Goal: Task Accomplishment & Management: Manage account settings

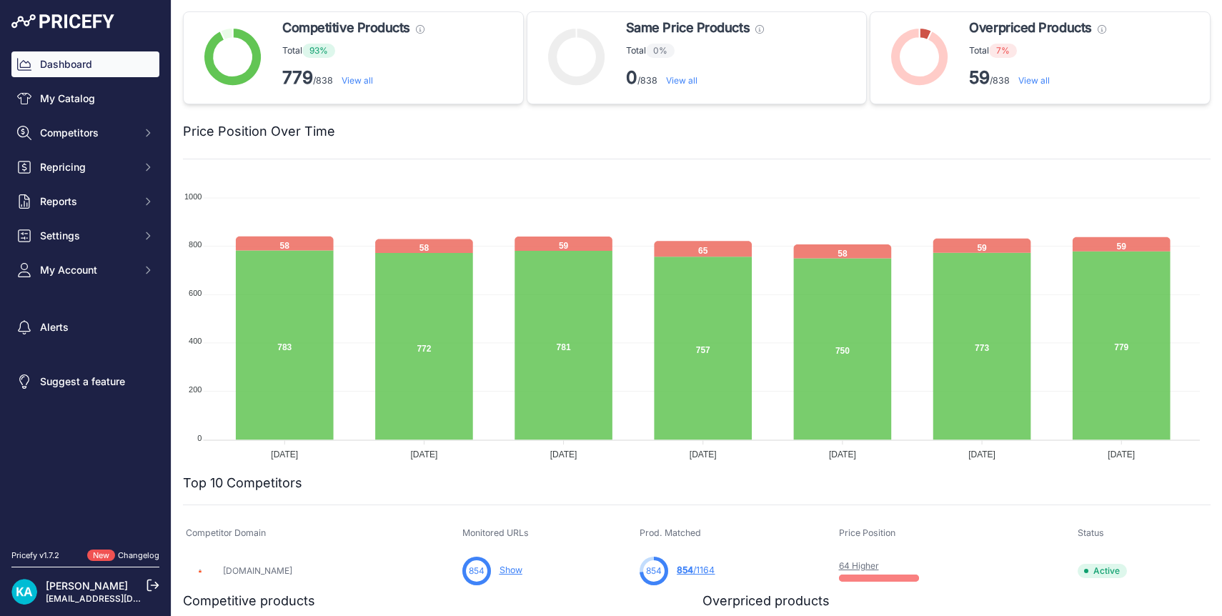
click at [74, 22] on img at bounding box center [62, 21] width 103 height 14
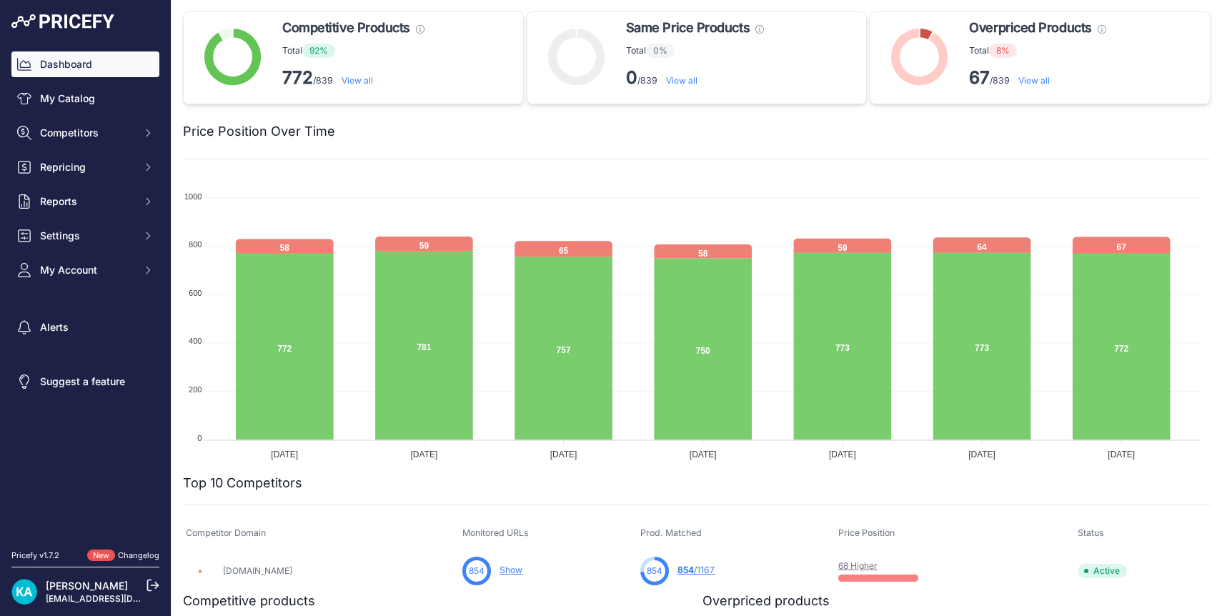
click at [1025, 81] on link "View all" at bounding box center [1033, 80] width 31 height 11
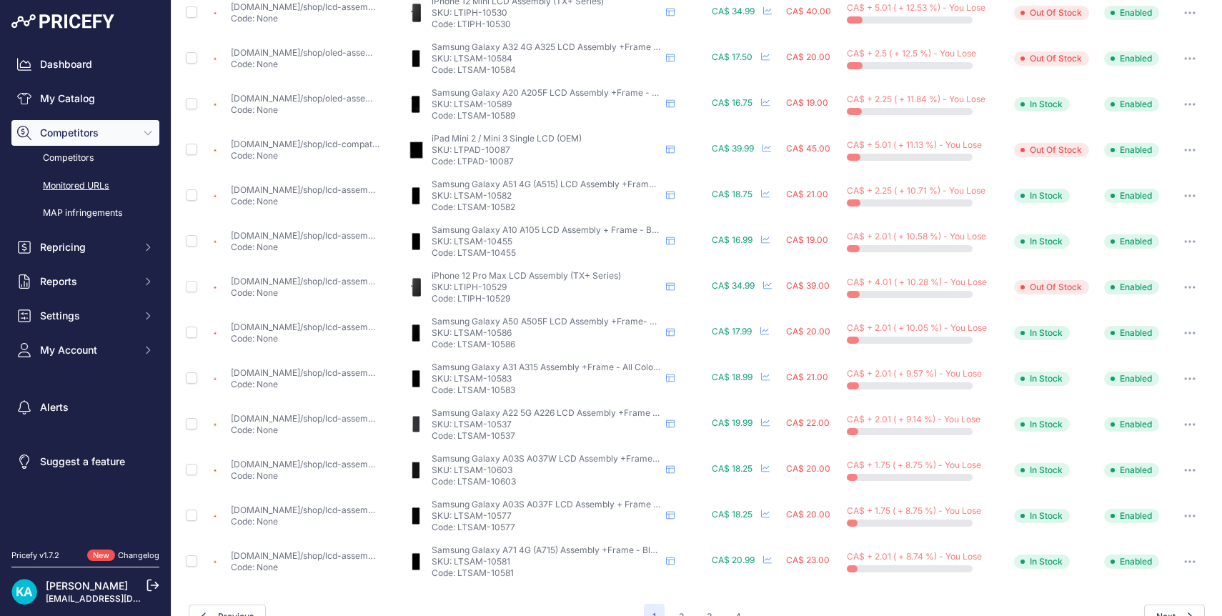
scroll to position [470, 0]
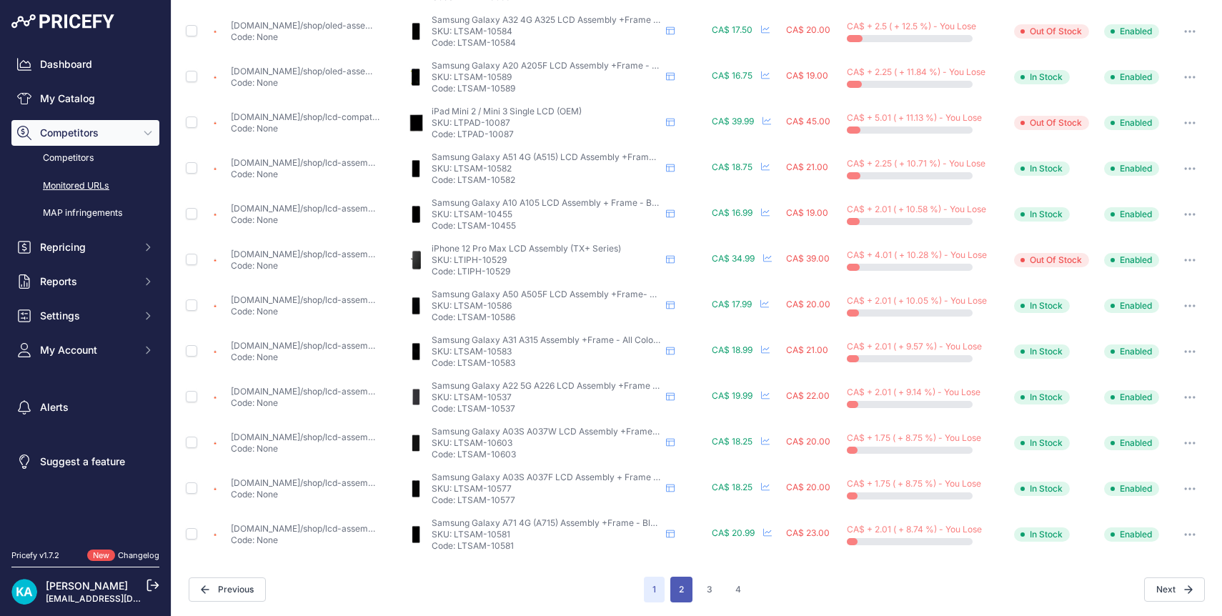
click at [677, 591] on button "2" at bounding box center [681, 590] width 22 height 26
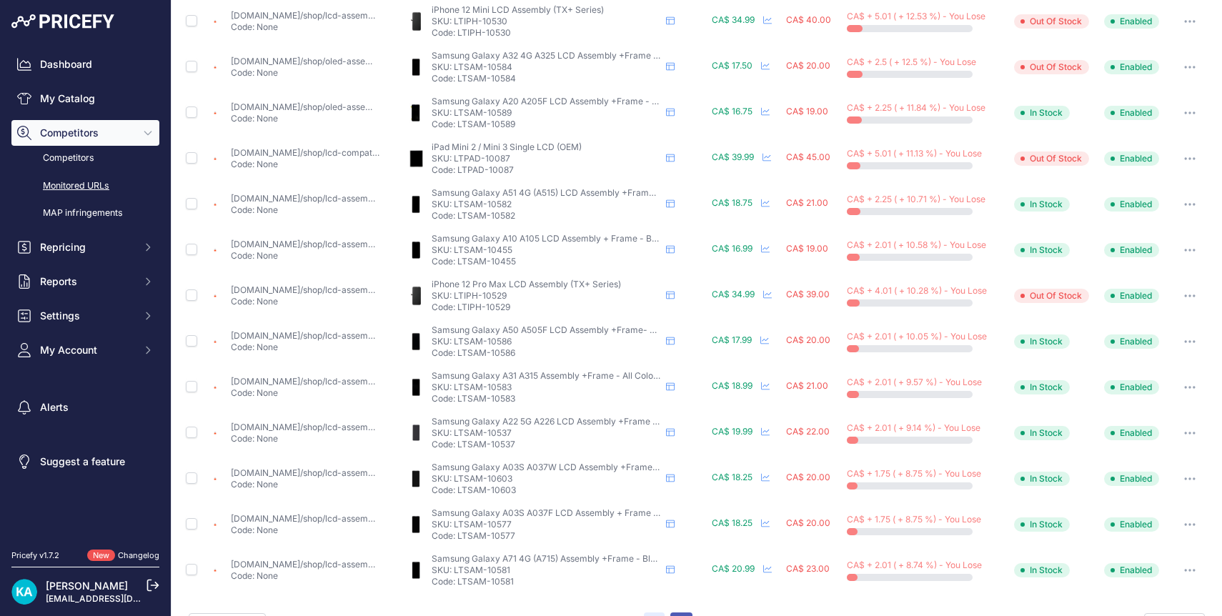
scroll to position [506, 0]
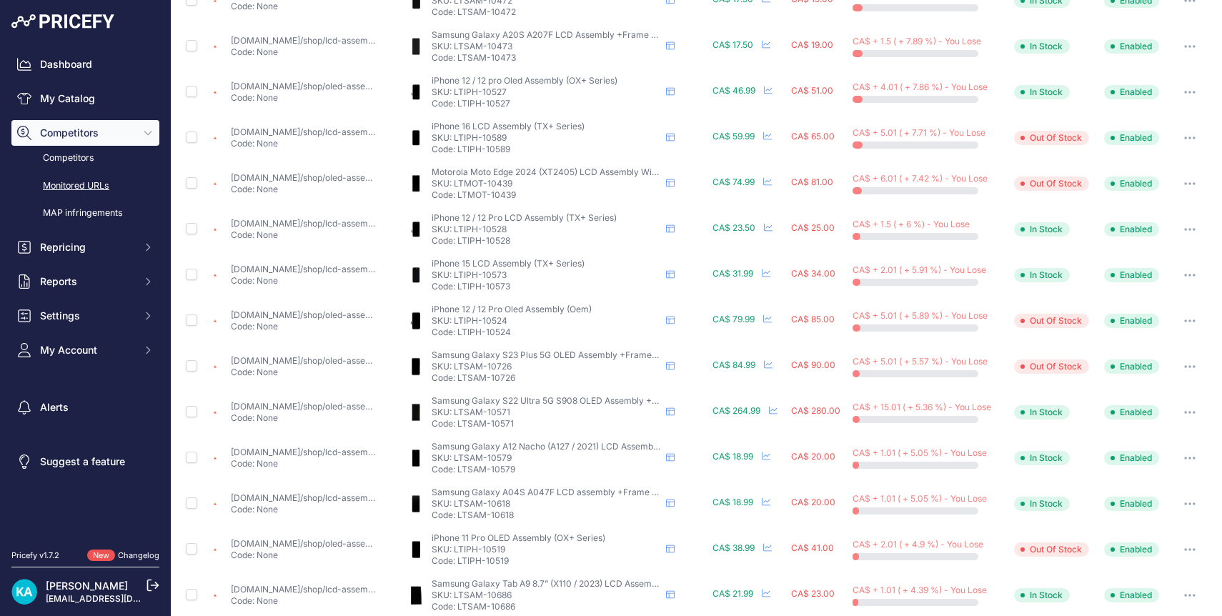
scroll to position [139, 0]
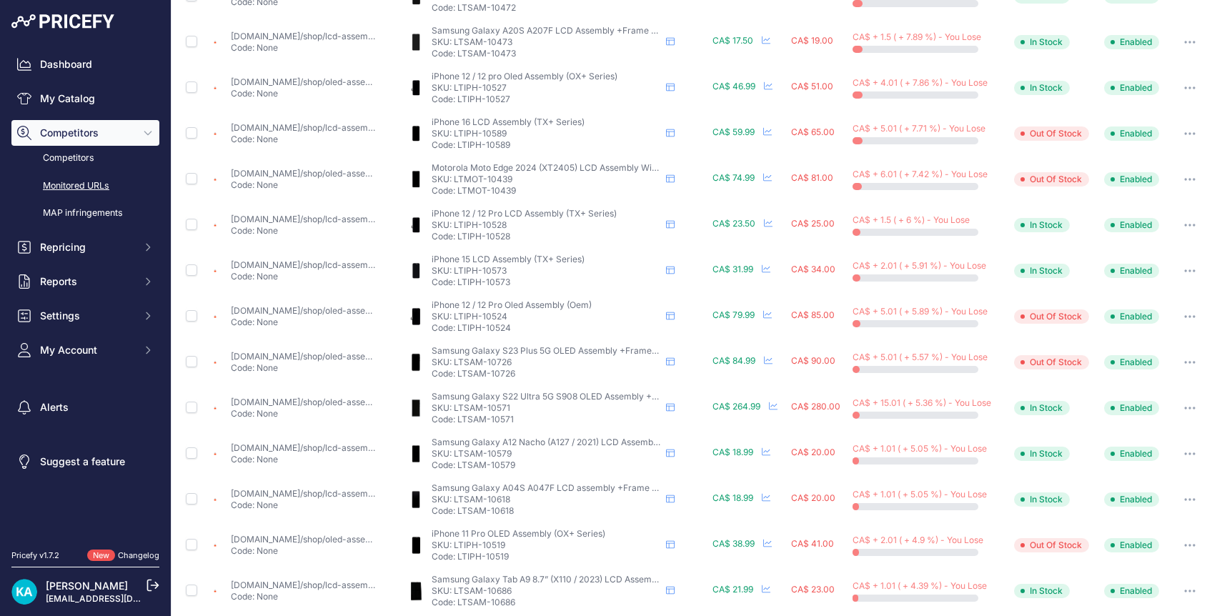
click at [306, 174] on link "[DOMAIN_NAME]/shop/oled-assembly-with-frame-compatible-for-motorola-edge-xt2405…" at bounding box center [520, 173] width 579 height 11
click at [286, 170] on link "[DOMAIN_NAME]/shop/oled-assembly-with-frame-compatible-for-motorola-edge-xt2405…" at bounding box center [520, 173] width 579 height 11
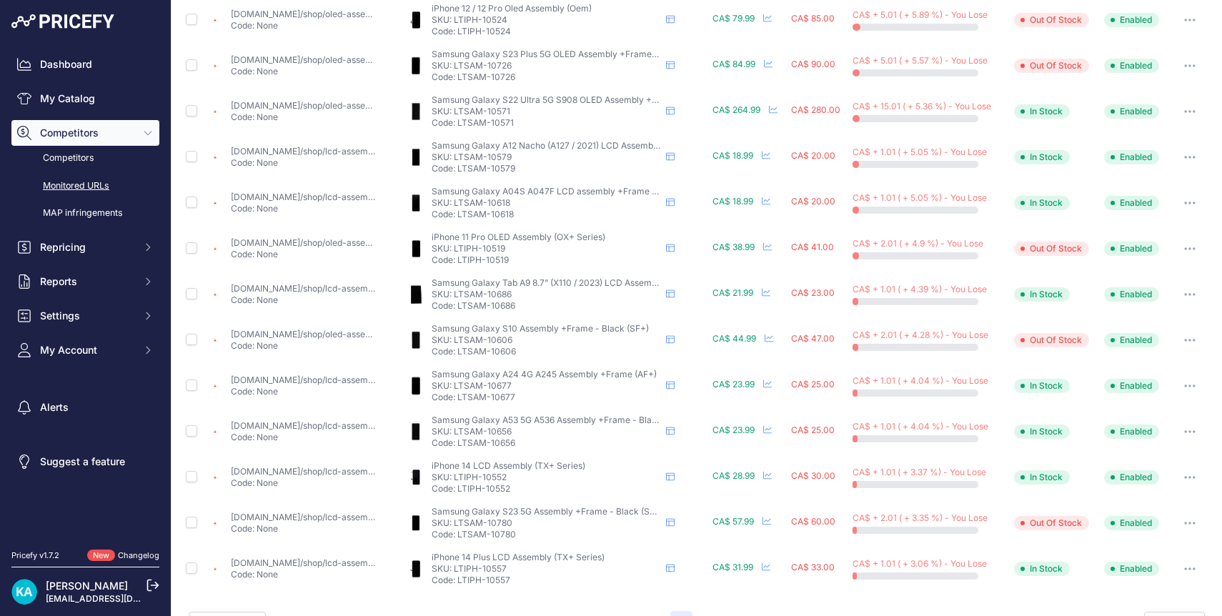
scroll to position [469, 0]
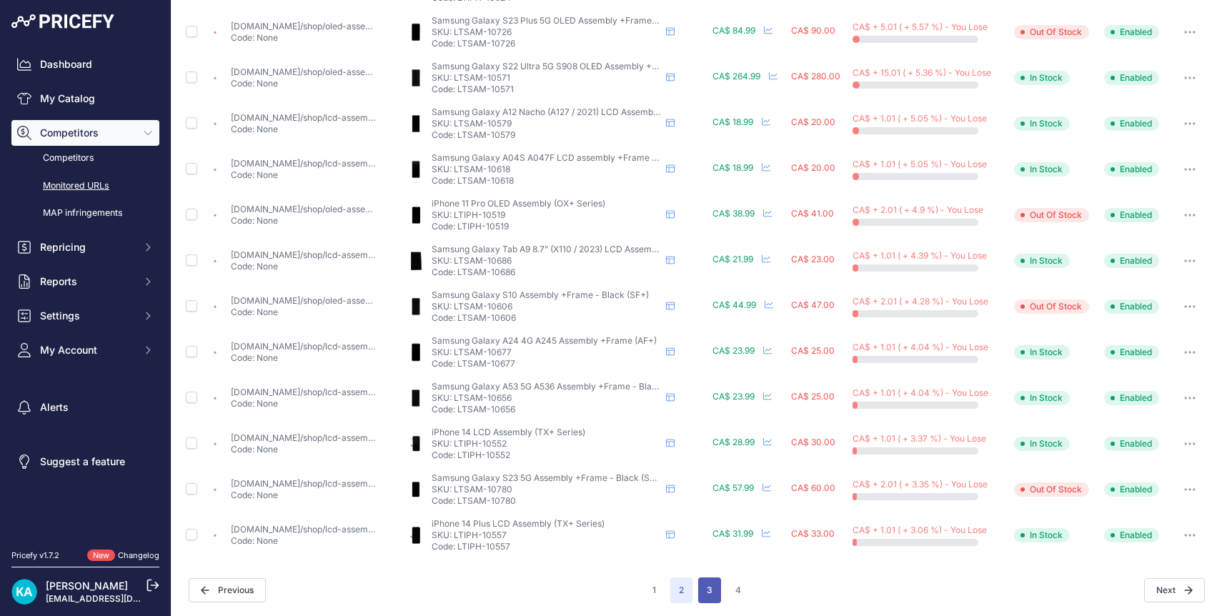
click at [709, 591] on button "3" at bounding box center [709, 590] width 23 height 26
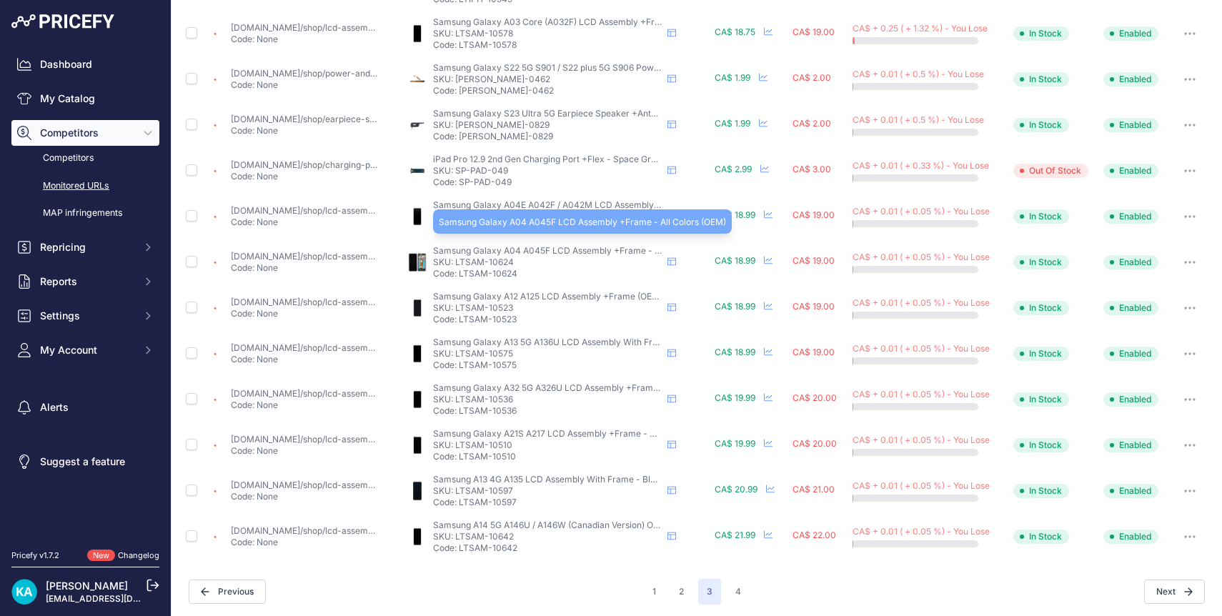
scroll to position [470, 0]
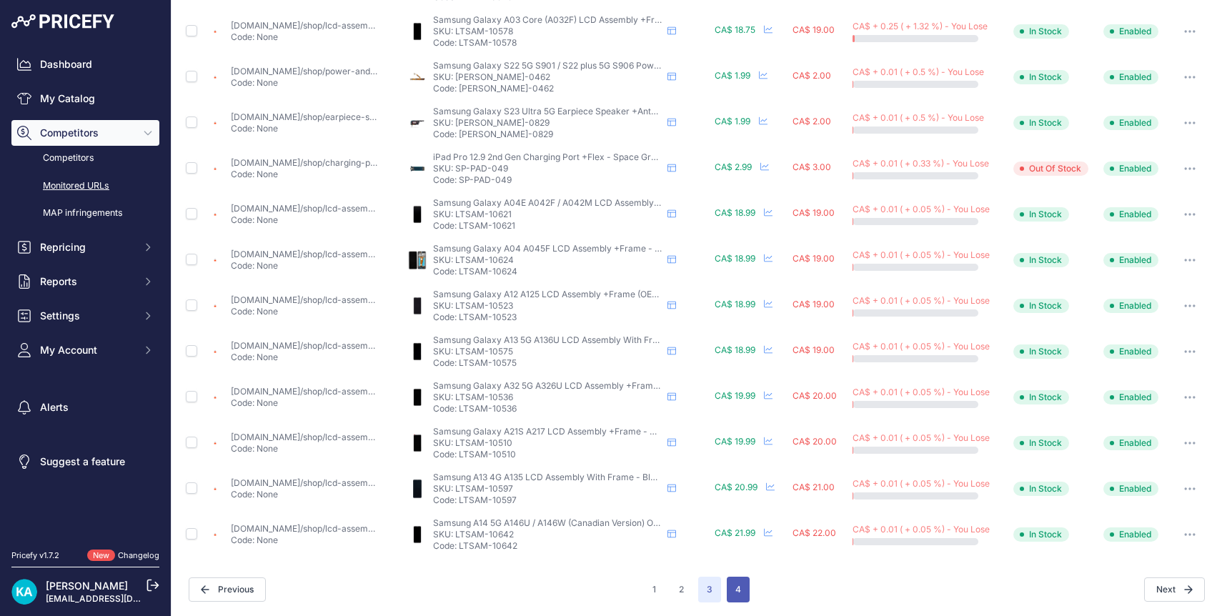
click at [732, 589] on button "4" at bounding box center [738, 590] width 23 height 26
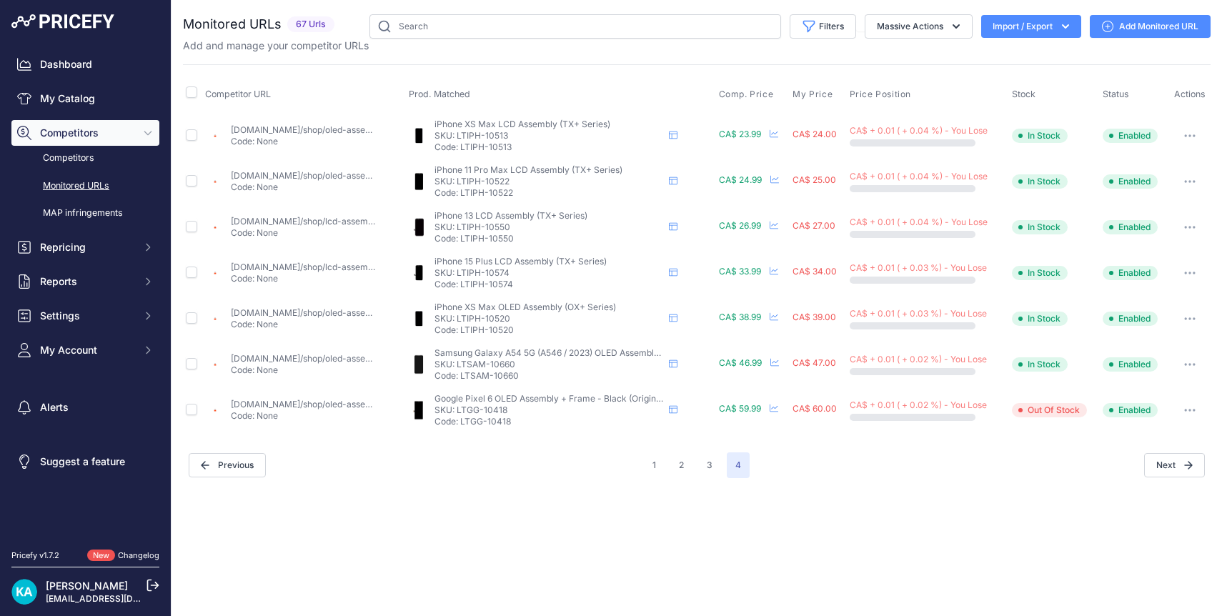
click at [70, 26] on img at bounding box center [62, 21] width 103 height 14
